Goal: Information Seeking & Learning: Find specific fact

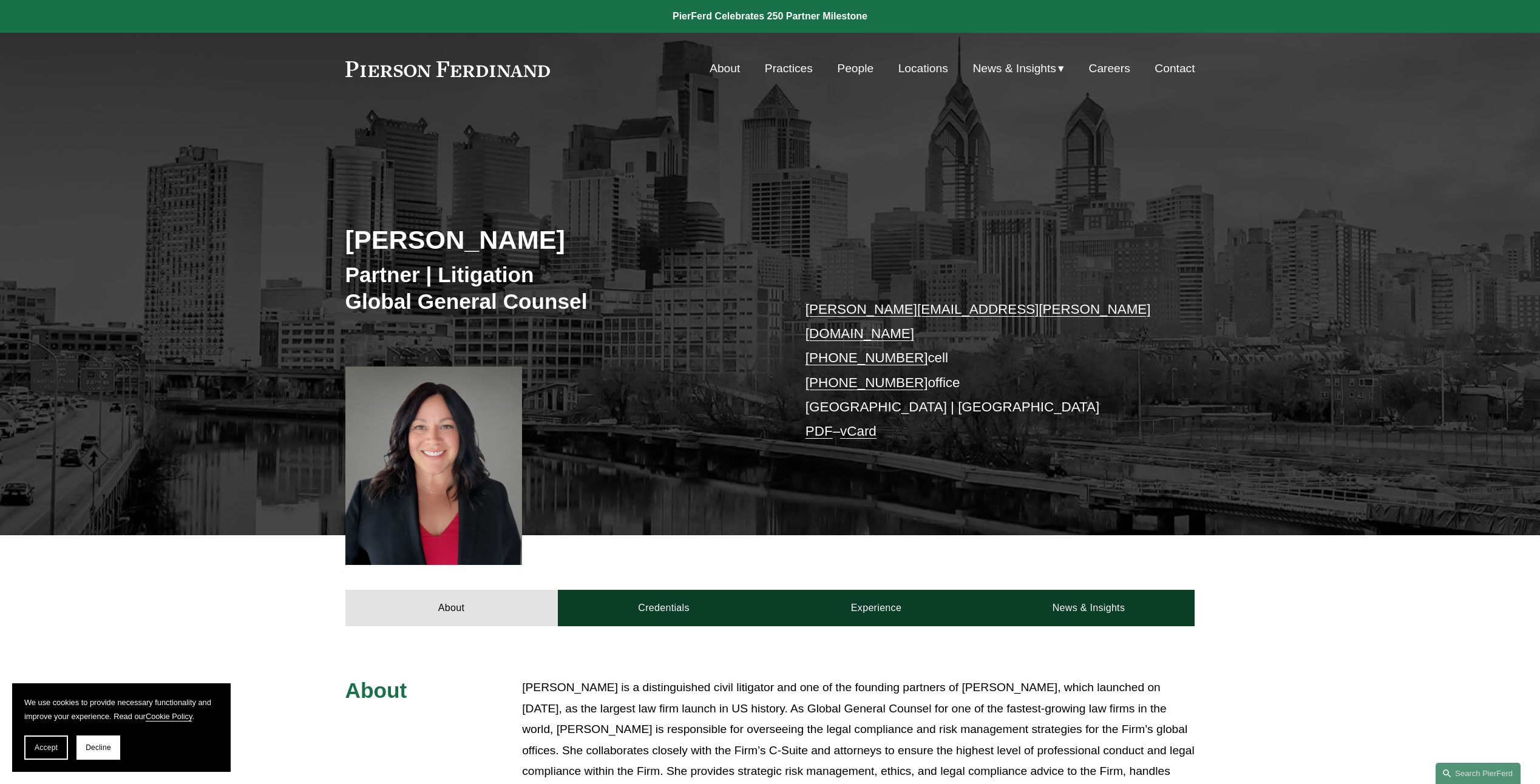
click at [853, 73] on link "People" at bounding box center [855, 68] width 36 height 23
drag, startPoint x: 321, startPoint y: 156, endPoint x: 203, endPoint y: 69, distance: 146.6
click at [321, 154] on div "Jill Guldin Partner | Litigation Global General Counsel jill.guldin@pierferd.co…" at bounding box center [770, 343] width 1540 height 384
click at [413, 70] on link at bounding box center [448, 69] width 206 height 16
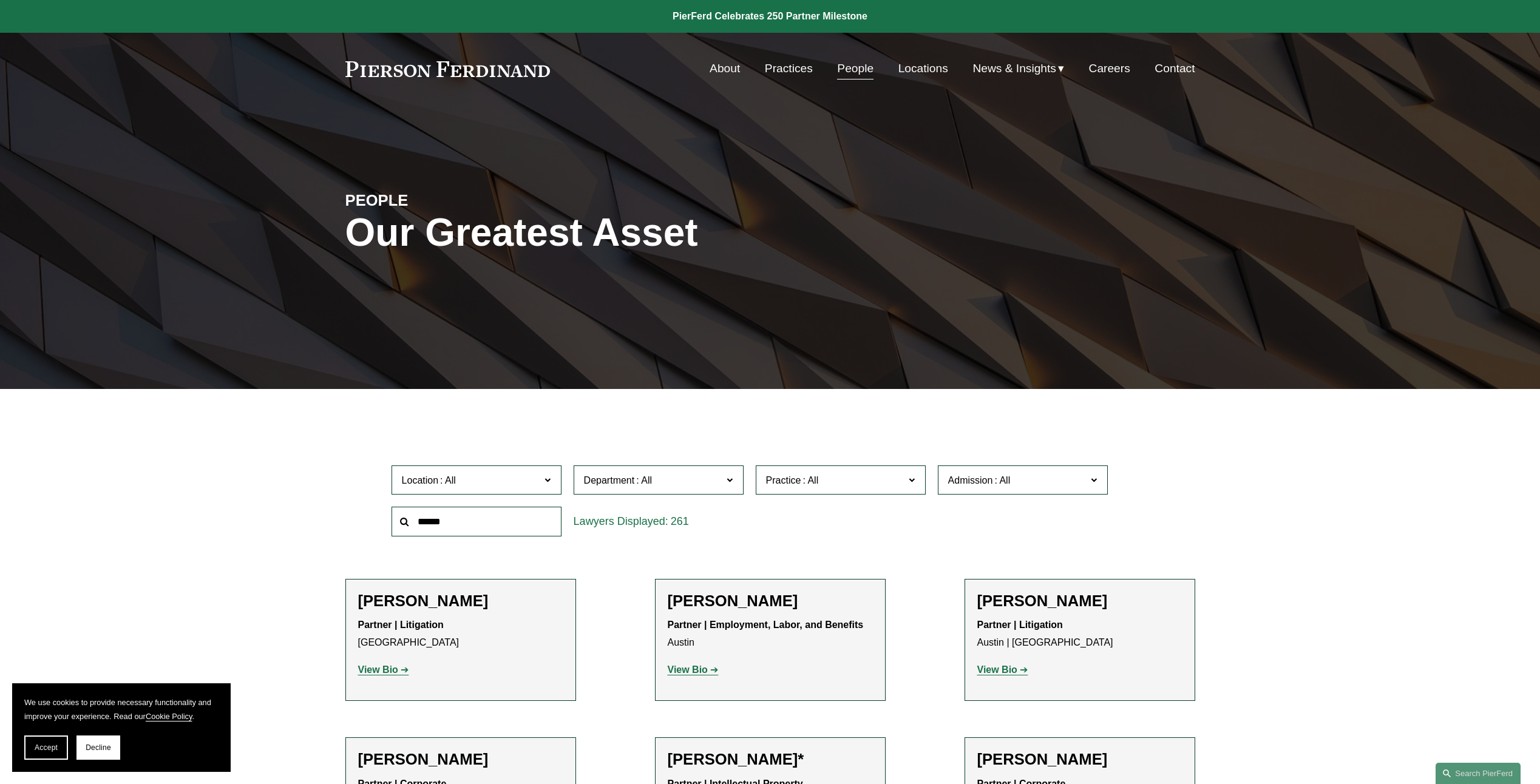
click at [772, 68] on link "Practices" at bounding box center [789, 68] width 48 height 23
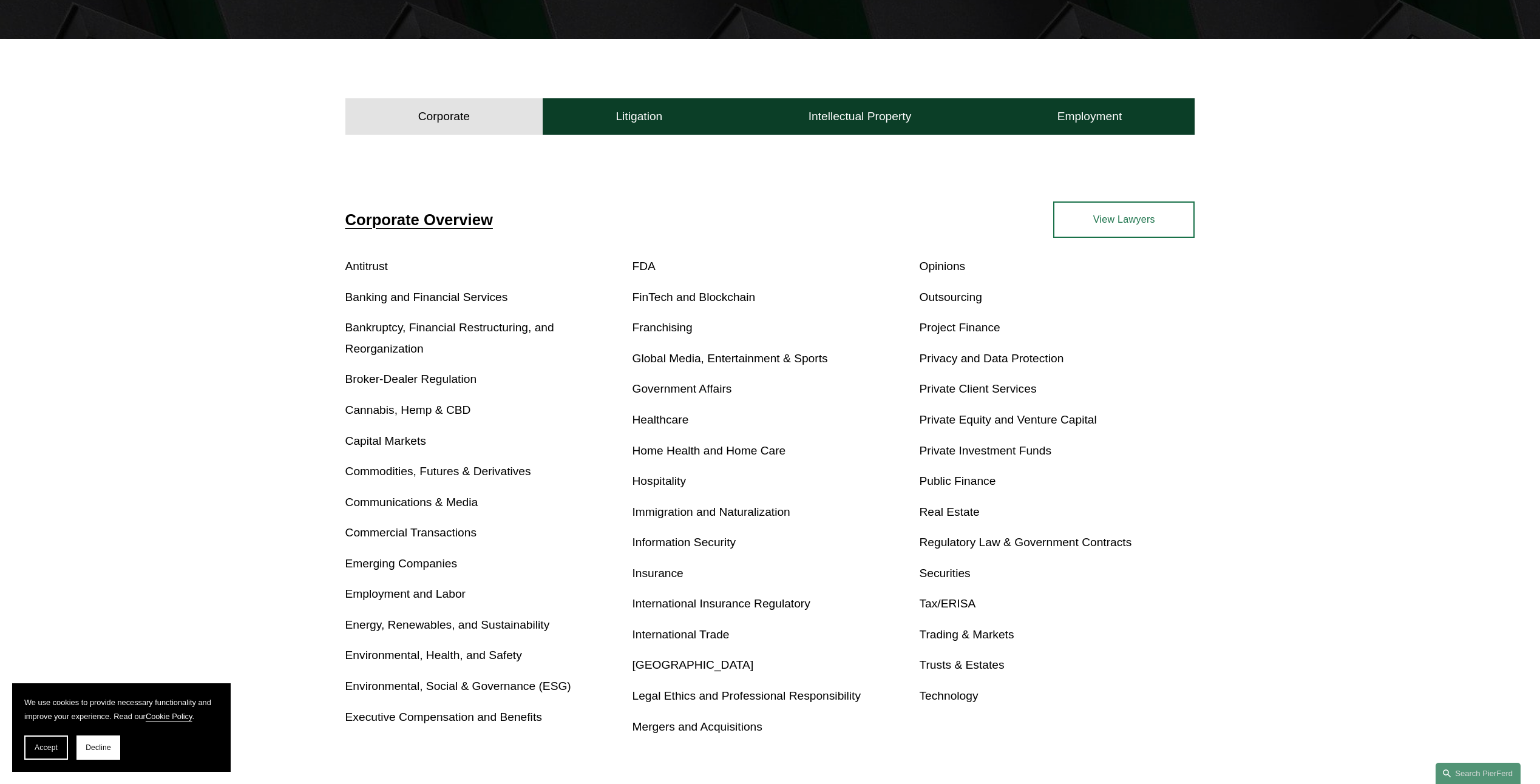
scroll to position [364, 0]
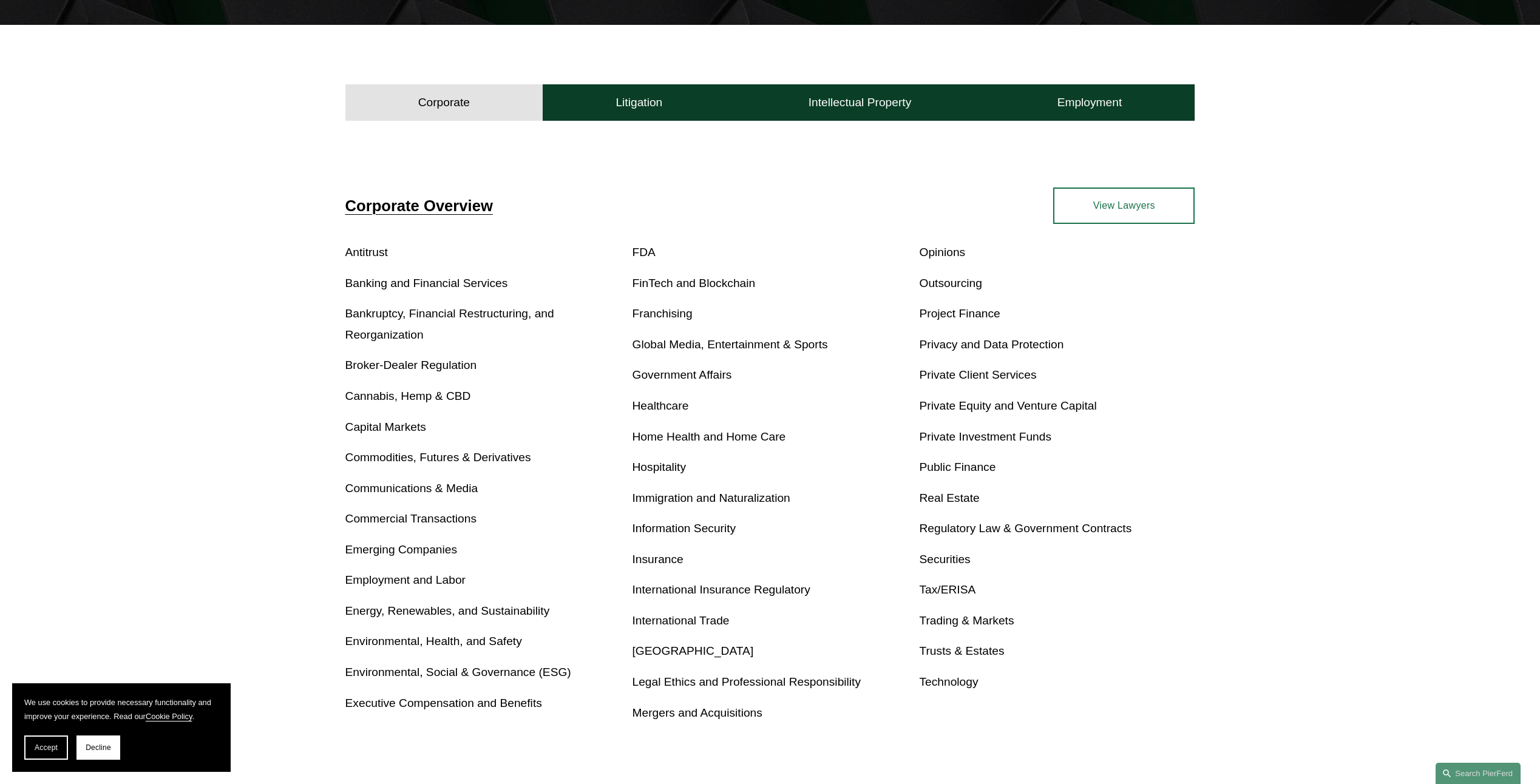
click at [414, 646] on link "Environmental, Health, and Safety" at bounding box center [434, 641] width 177 height 13
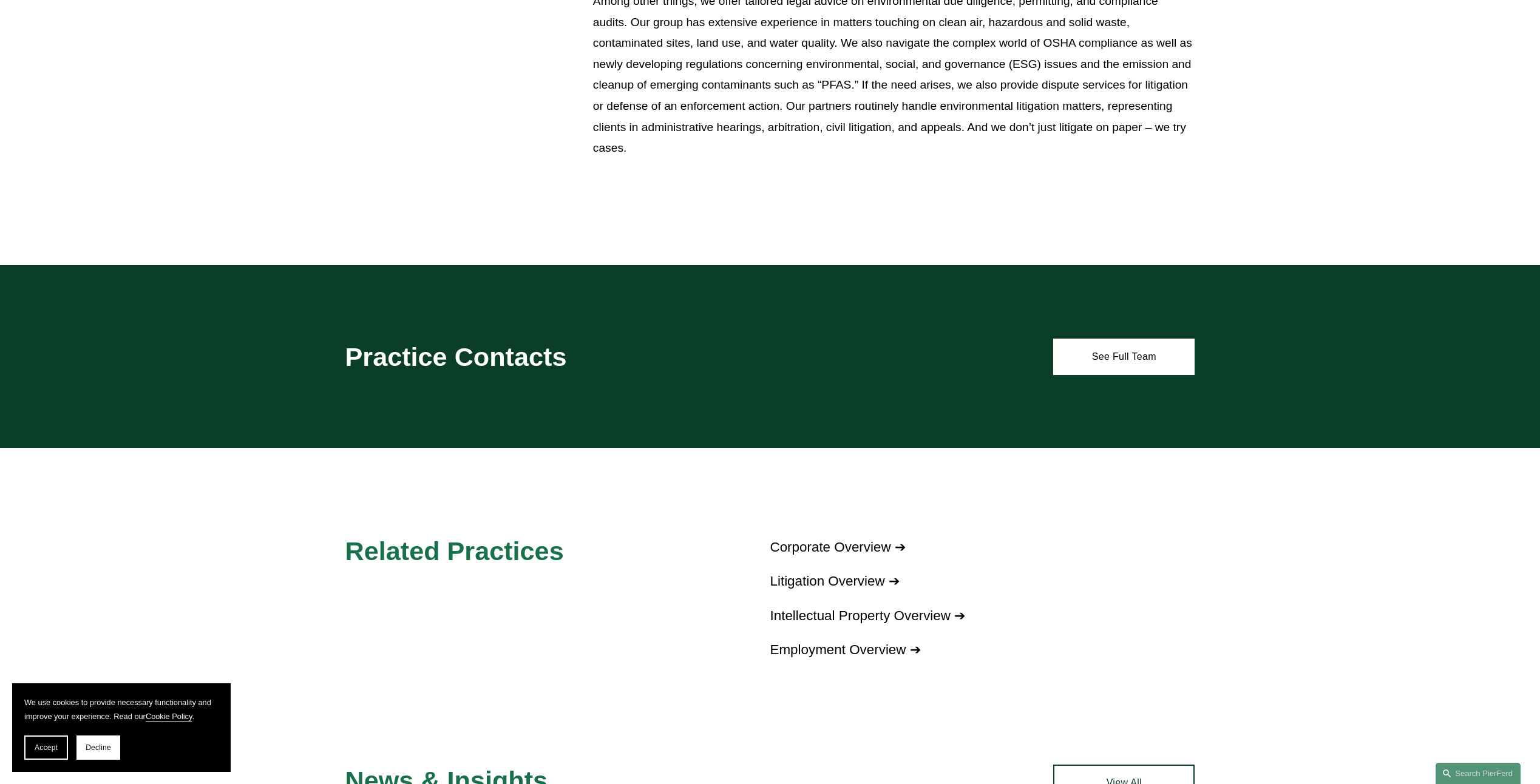
scroll to position [539, 0]
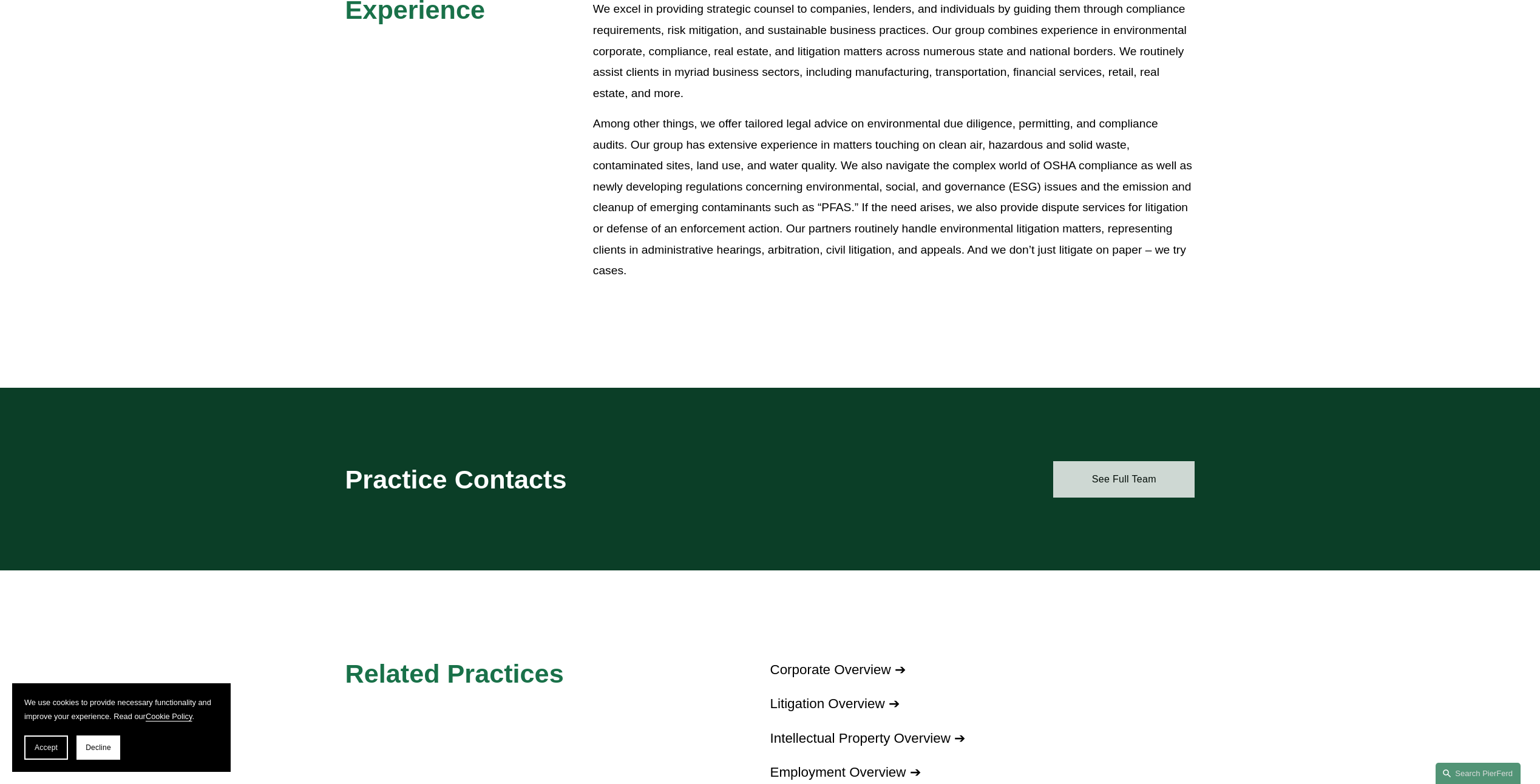
click at [1096, 475] on link "See Full Team" at bounding box center [1124, 479] width 142 height 36
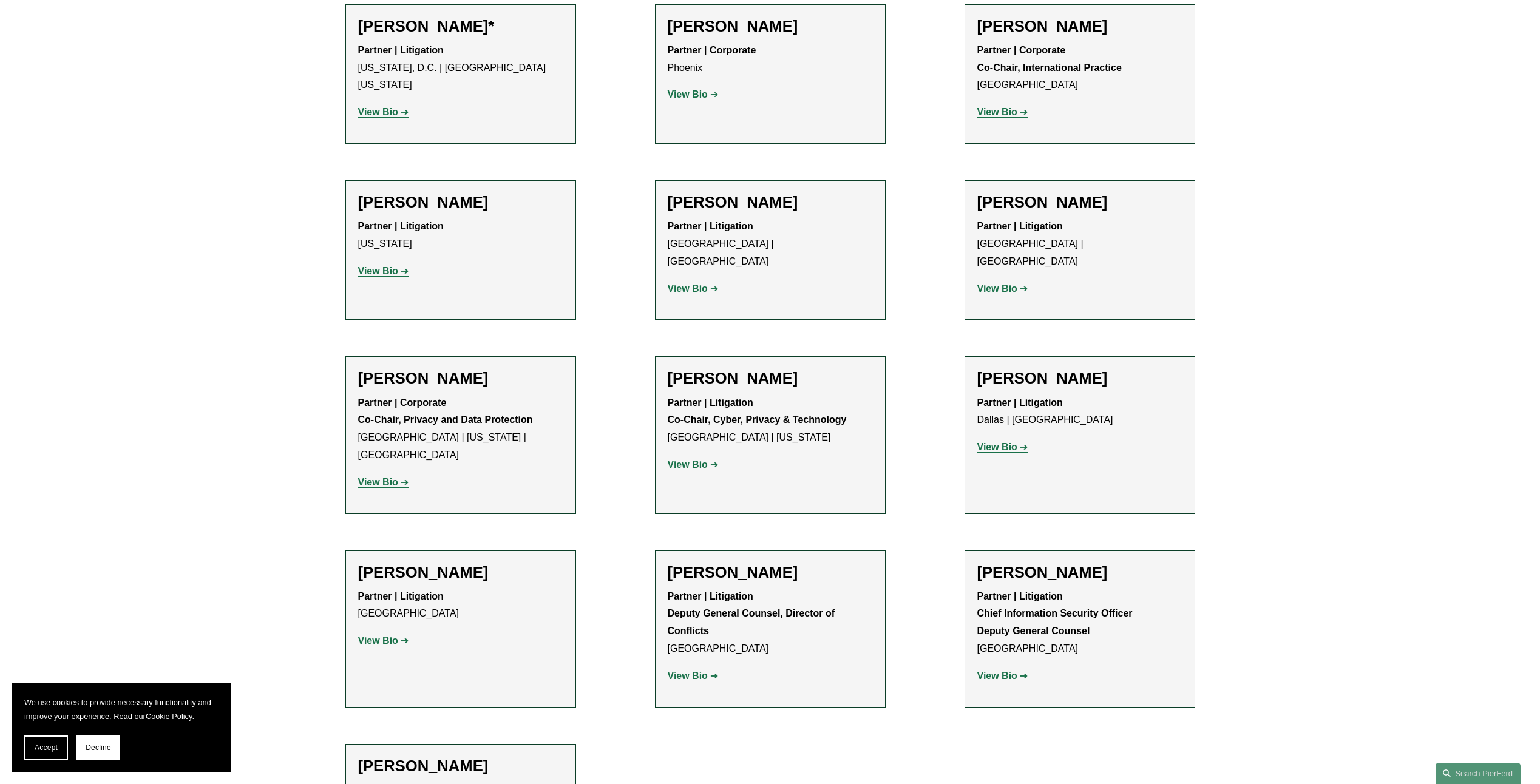
scroll to position [1335, 0]
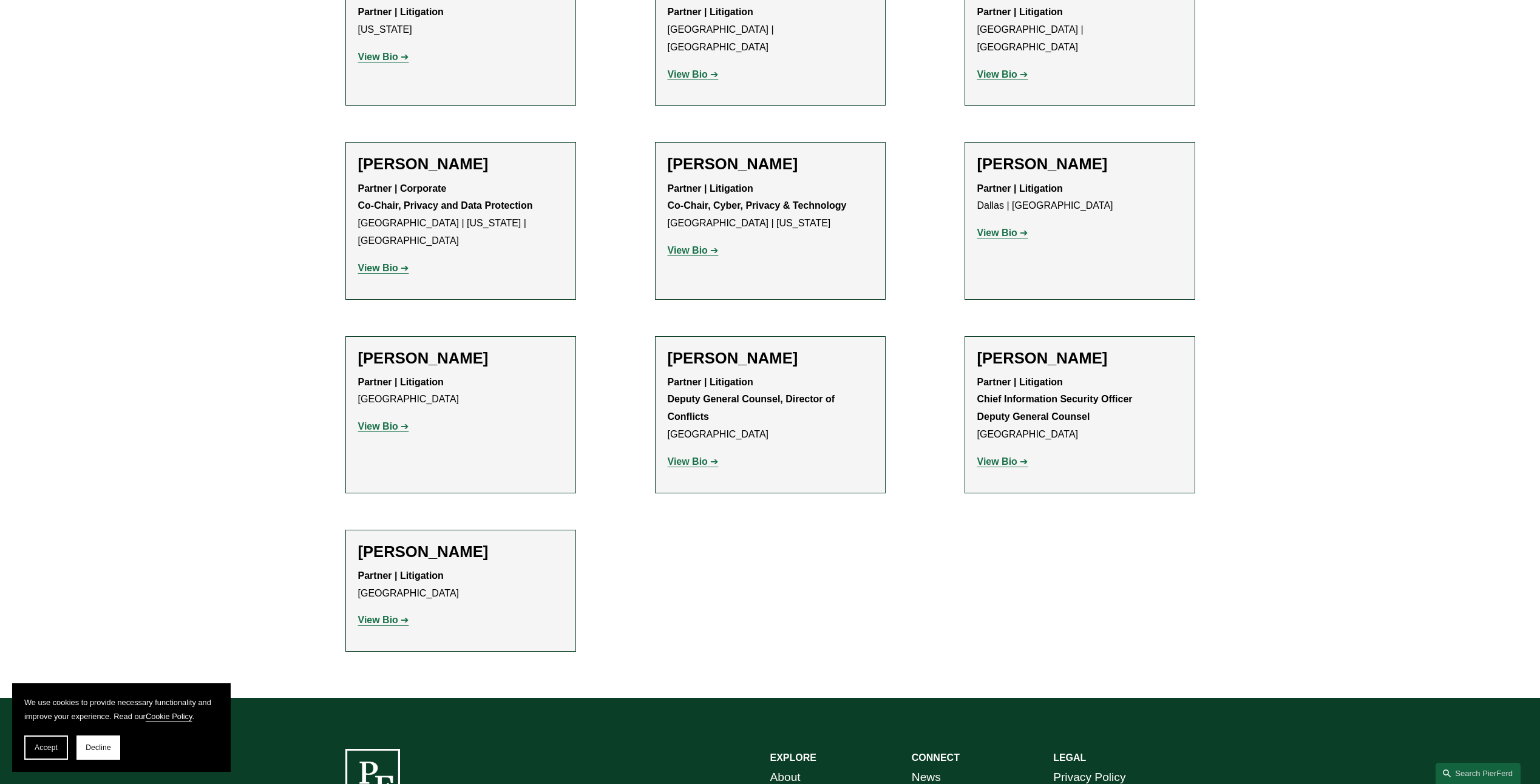
click at [690, 456] on strong "View Bio" at bounding box center [688, 462] width 40 height 10
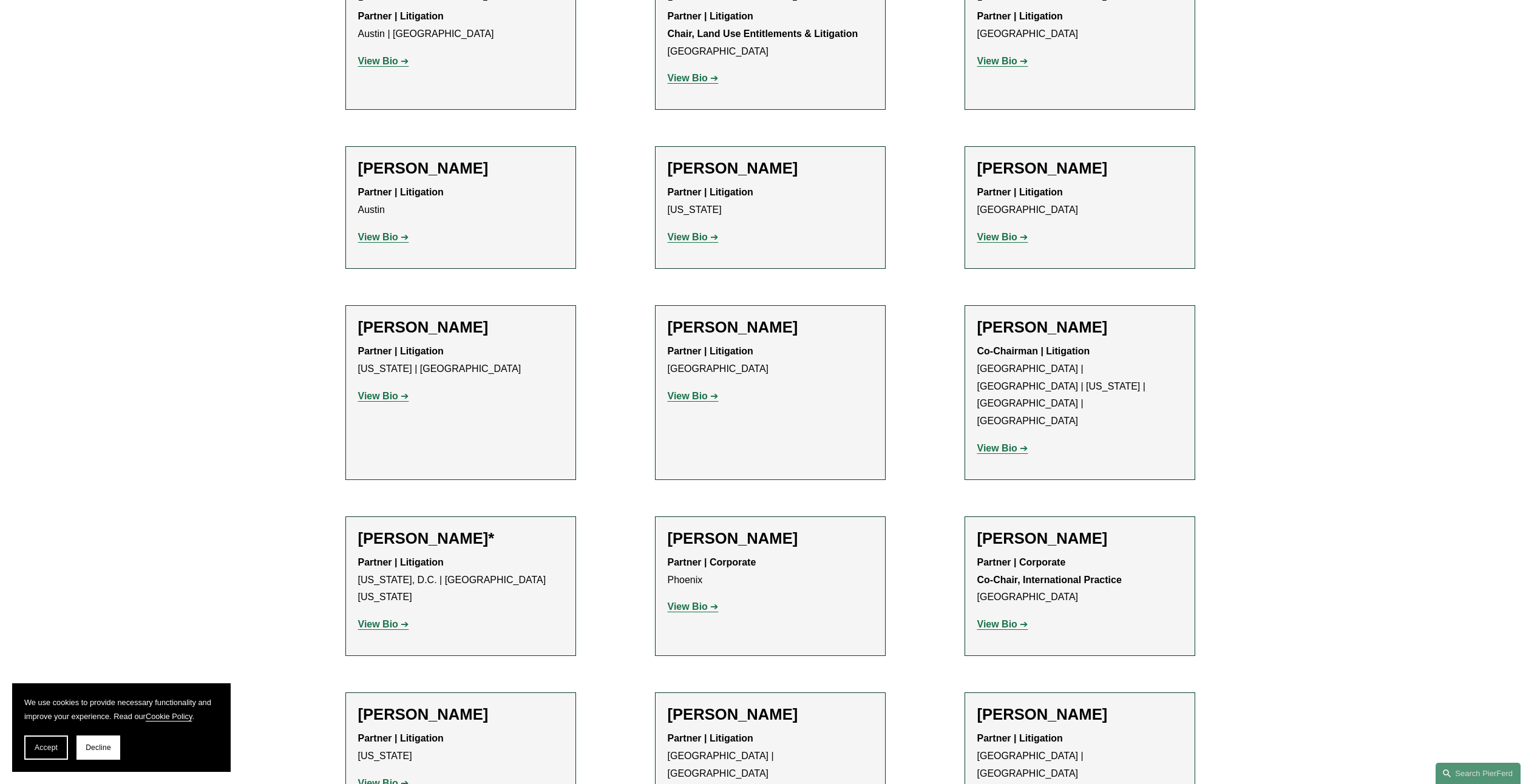
scroll to position [607, 0]
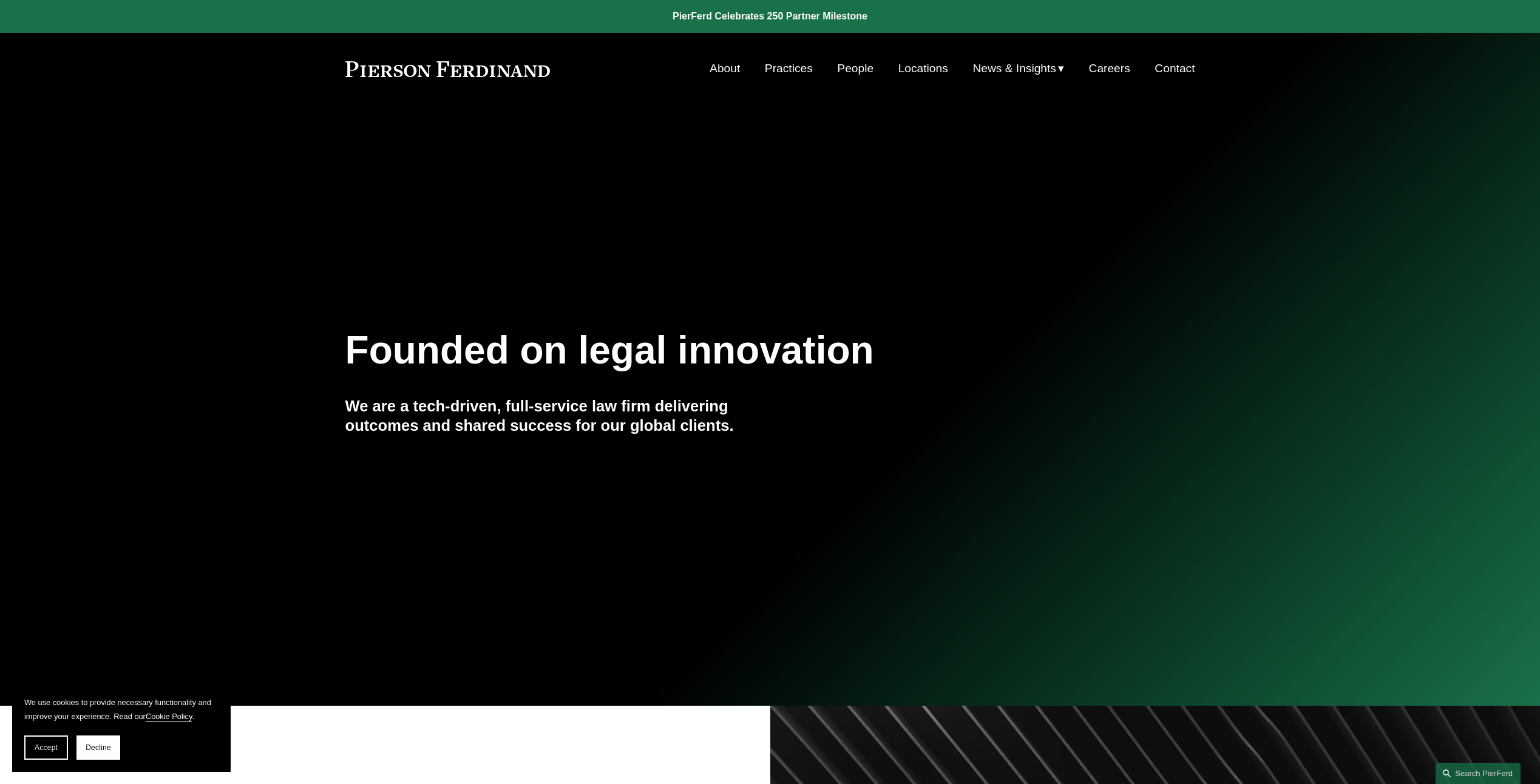
click at [853, 71] on link "People" at bounding box center [855, 68] width 36 height 23
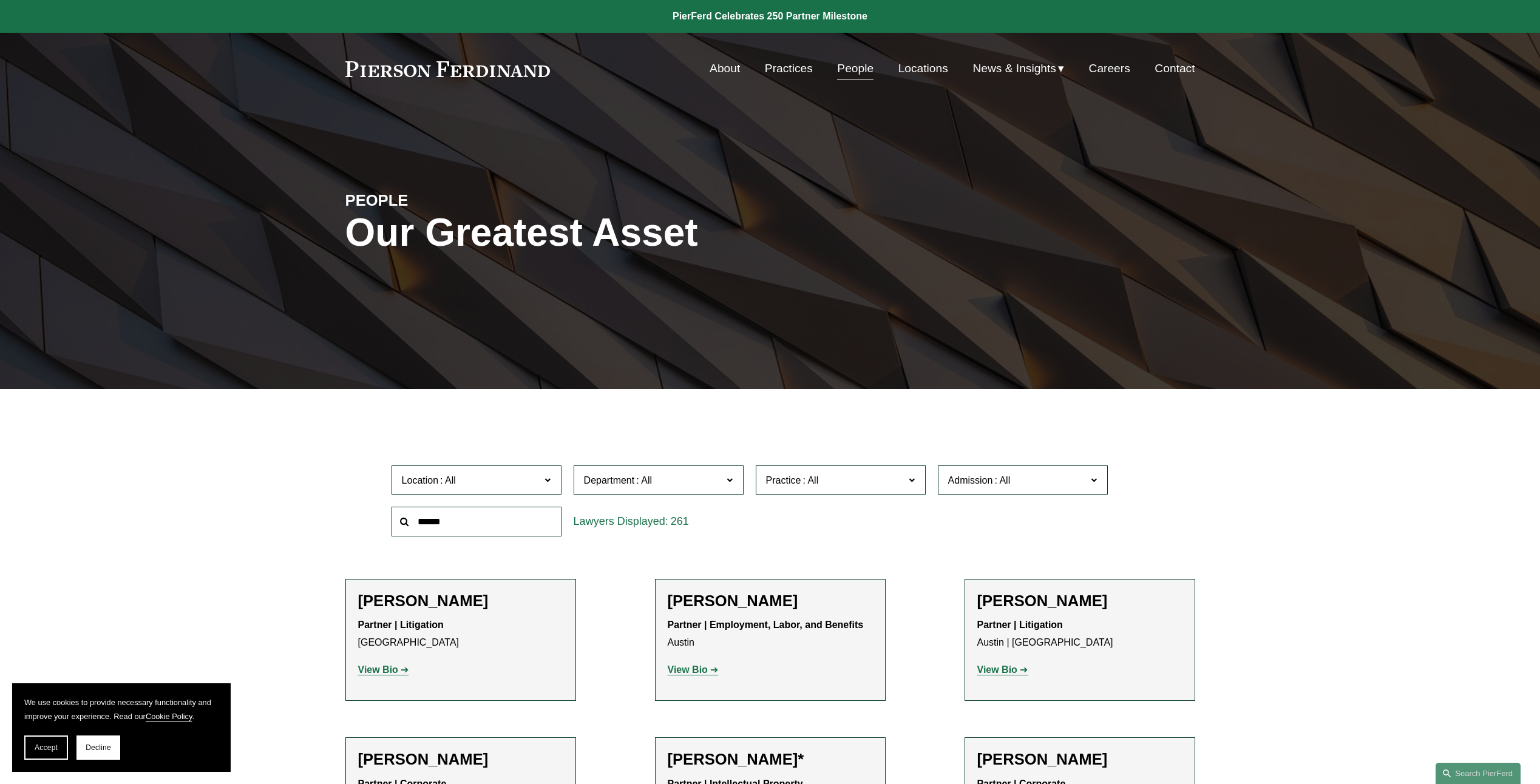
click at [466, 528] on input "text" at bounding box center [476, 521] width 170 height 29
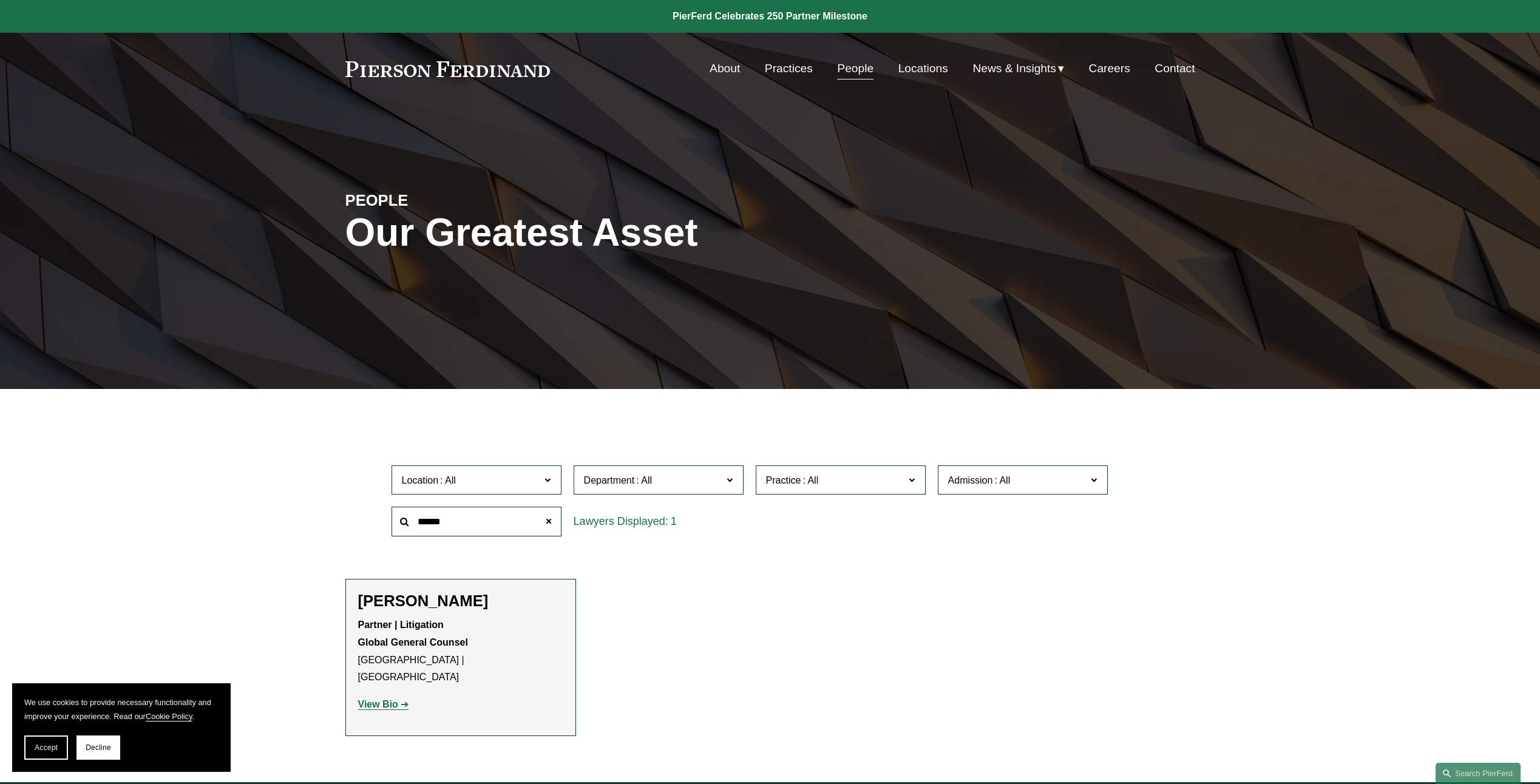
type input "******"
click at [434, 642] on strong "Partner | Litigation Global General Counsel" at bounding box center [413, 633] width 110 height 28
click at [389, 699] on strong "View Bio" at bounding box center [378, 704] width 40 height 10
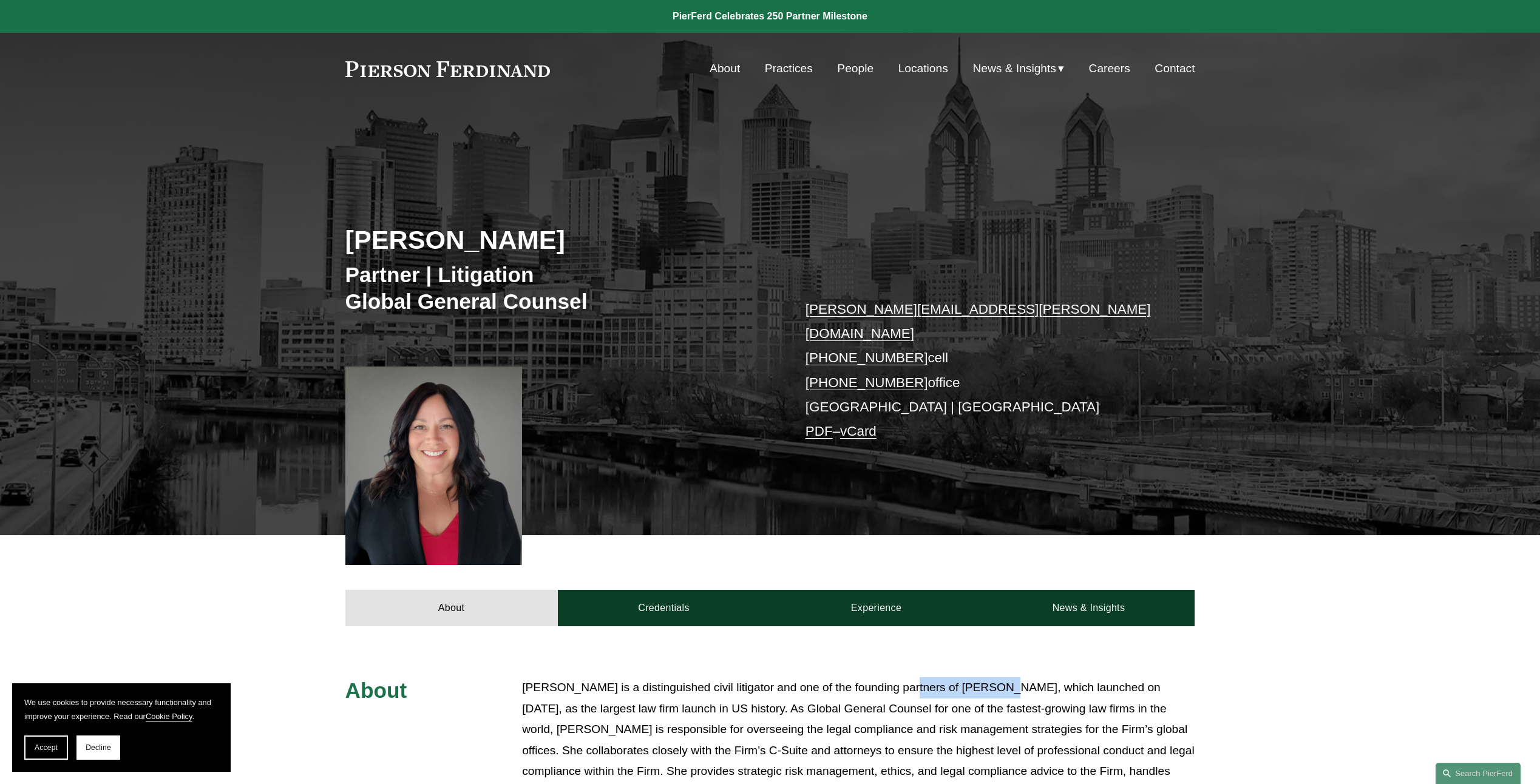
drag, startPoint x: 880, startPoint y: 671, endPoint x: 974, endPoint y: 675, distance: 94.1
click at [974, 677] on p "[PERSON_NAME] is a distinguished civil litigator and one of the founding partne…" at bounding box center [858, 740] width 673 height 126
drag, startPoint x: 974, startPoint y: 675, endPoint x: 960, endPoint y: 673, distance: 14.1
copy p "[PERSON_NAME]"
